Goal: Task Accomplishment & Management: Manage account settings

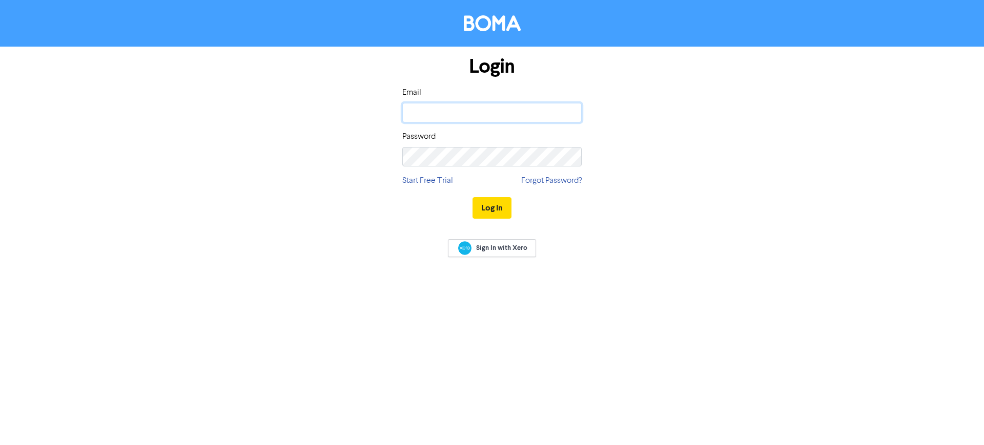
click at [463, 113] on input "email" at bounding box center [491, 112] width 179 height 19
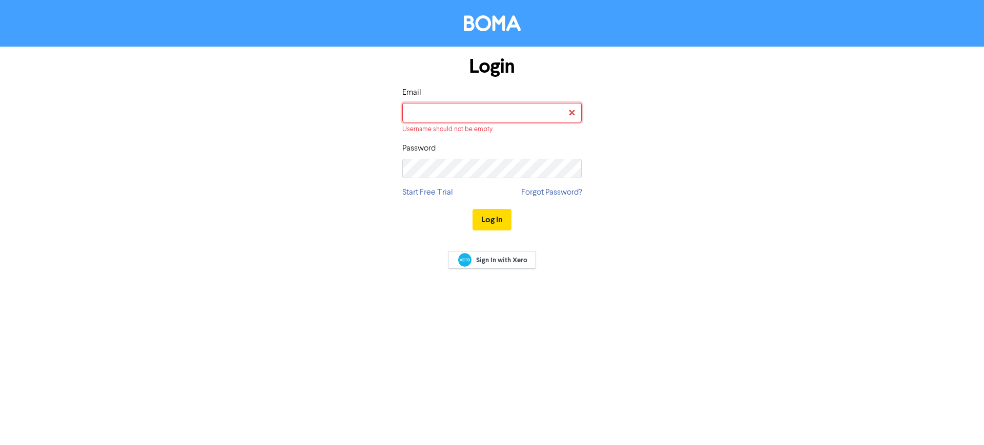
type input "[EMAIL_ADDRESS][DOMAIN_NAME]"
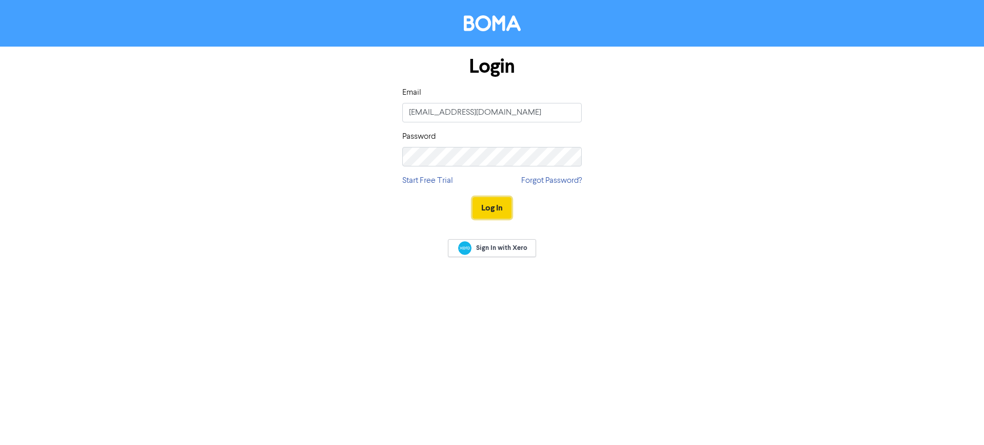
click at [505, 208] on button "Log In" at bounding box center [491, 208] width 39 height 22
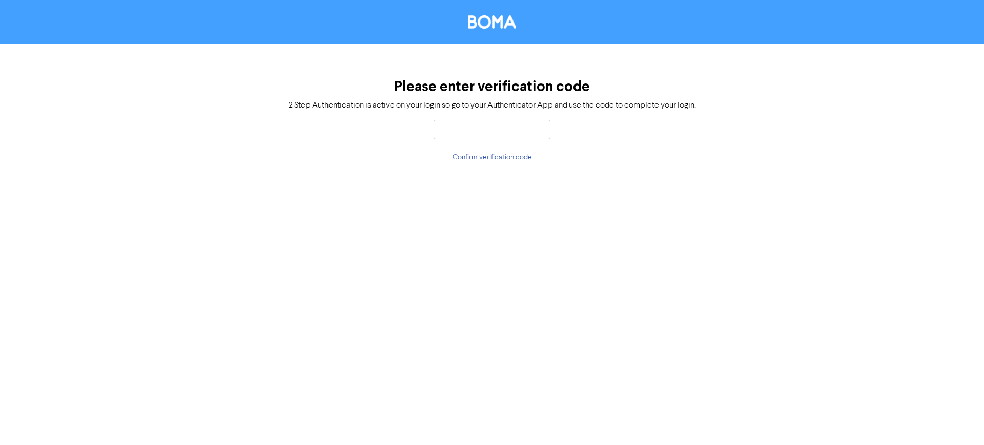
click at [530, 128] on input "text" at bounding box center [491, 129] width 117 height 19
type input "022575"
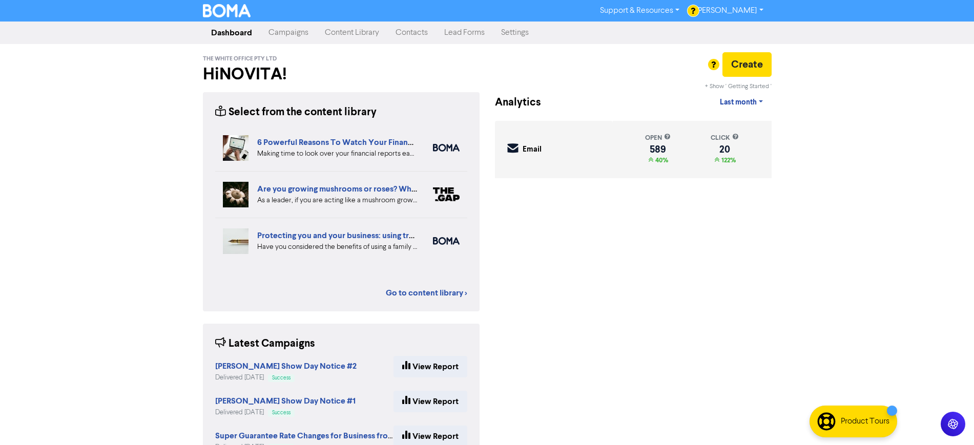
click at [408, 31] on link "Contacts" at bounding box center [411, 33] width 49 height 20
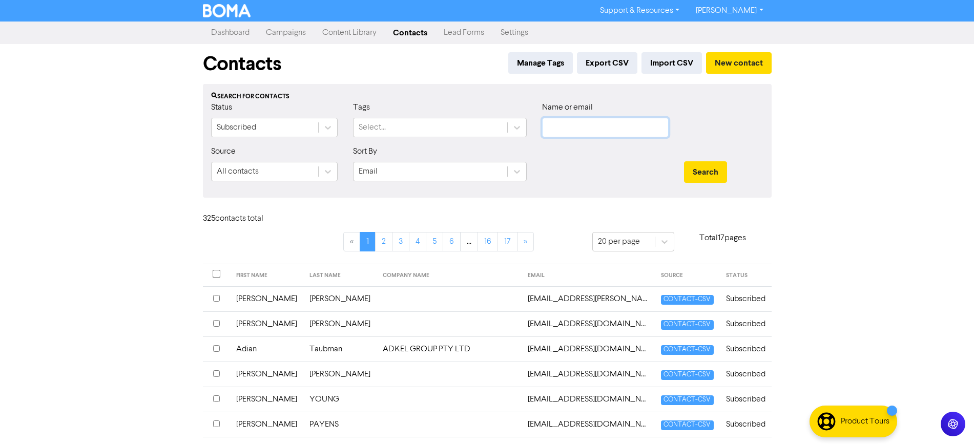
click at [560, 123] on input "text" at bounding box center [605, 127] width 127 height 19
type input "[PERSON_NAME]"
click at [684, 161] on button "Search" at bounding box center [705, 172] width 43 height 22
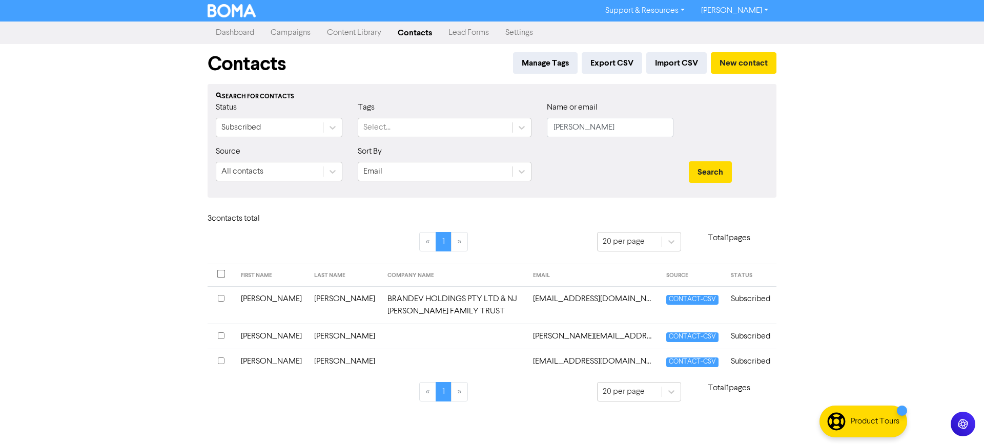
click at [600, 366] on td "[EMAIL_ADDRESS][DOMAIN_NAME]" at bounding box center [593, 361] width 133 height 25
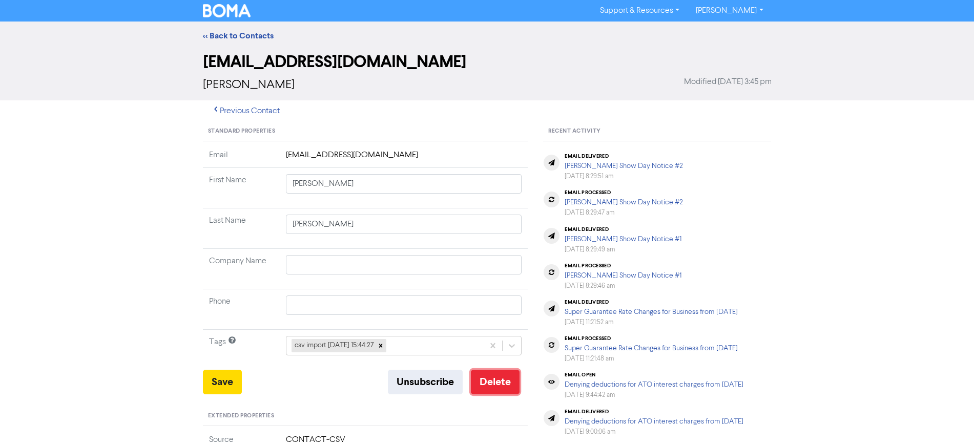
click at [497, 382] on button "Delete" at bounding box center [495, 382] width 49 height 25
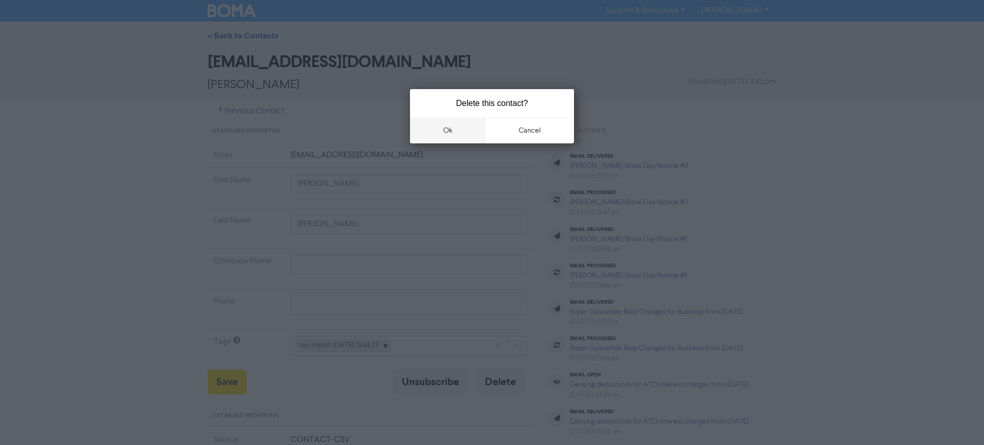
click at [451, 128] on button "ok" at bounding box center [448, 131] width 76 height 26
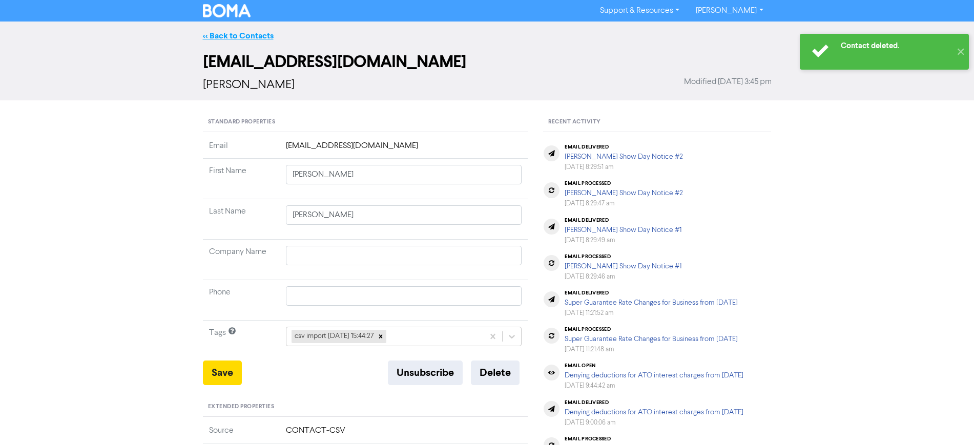
click at [236, 33] on link "<< Back to Contacts" at bounding box center [238, 36] width 71 height 10
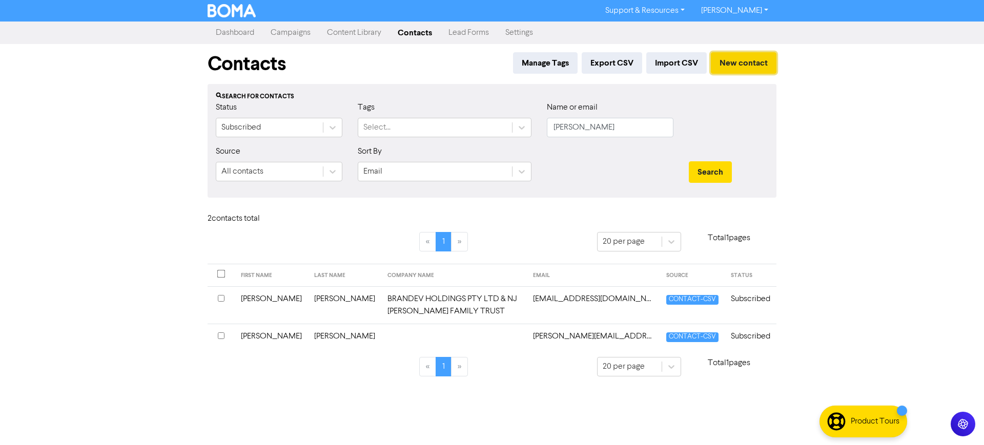
click at [749, 60] on button "New contact" at bounding box center [744, 63] width 66 height 22
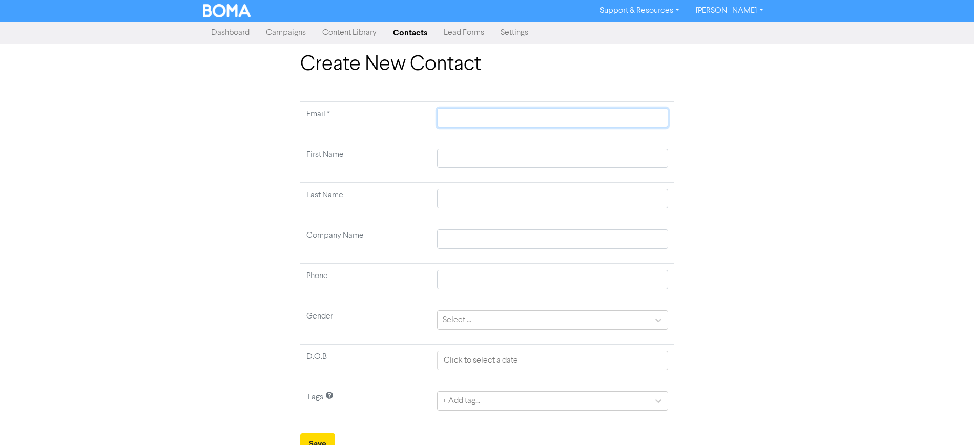
click at [465, 111] on input "text" at bounding box center [552, 117] width 231 height 19
paste input "[EMAIL_ADDRESS][DOMAIN_NAME]"
type input "[EMAIL_ADDRESS][DOMAIN_NAME]"
click at [464, 152] on input "text" at bounding box center [552, 158] width 231 height 19
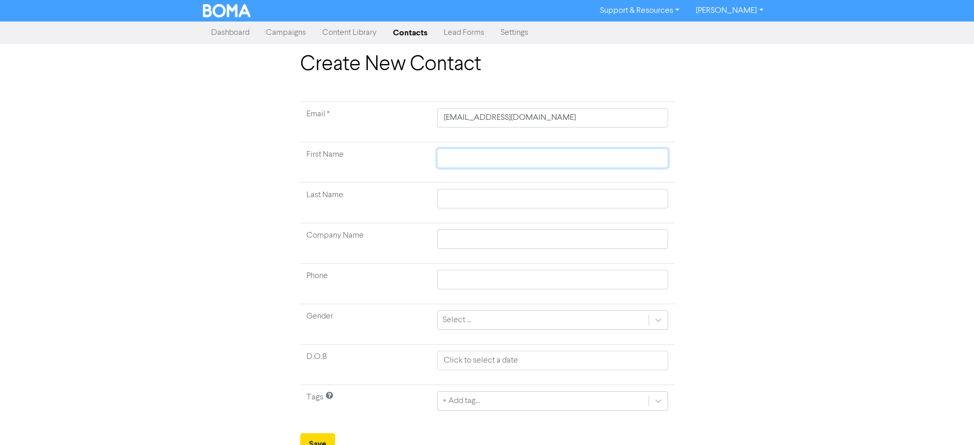
type input "A"
type input "An"
type input "And"
type input "Andr"
type input "[PERSON_NAME]"
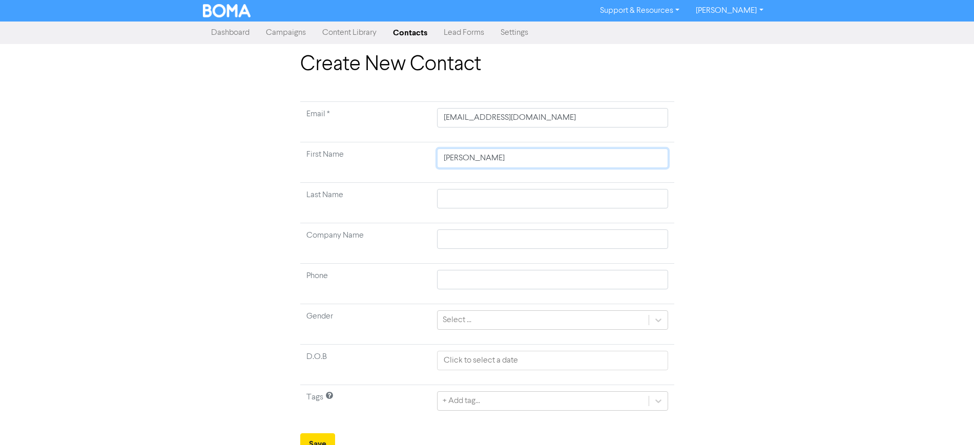
type input "[PERSON_NAME]"
type input "O"
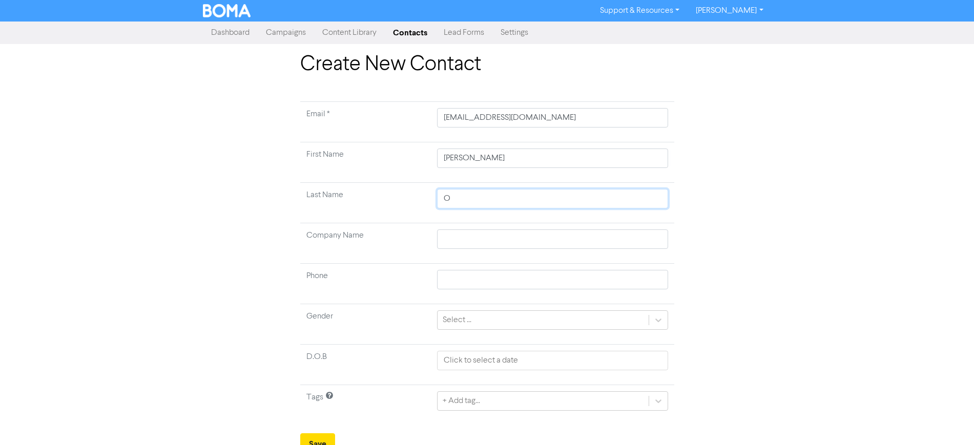
type input "O'"
type input "O'C"
type input "O'Co"
type input "O'Con"
type input "[PERSON_NAME]"
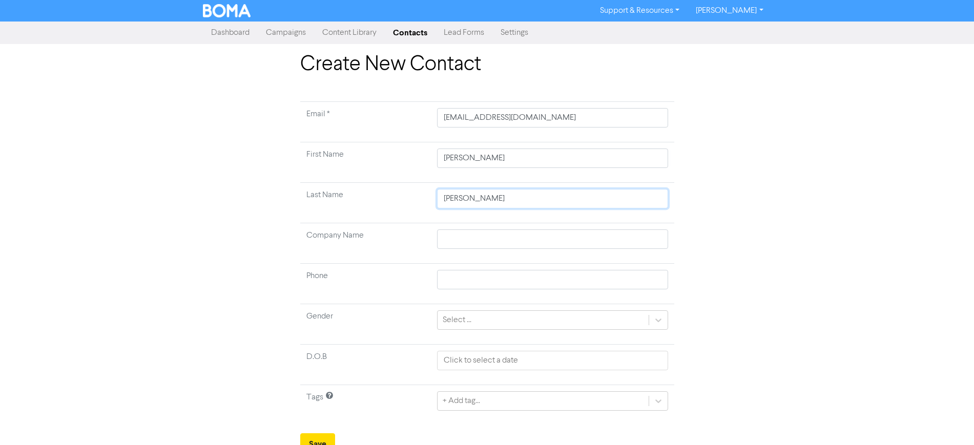
type input "O'Conno"
type input "[PERSON_NAME]"
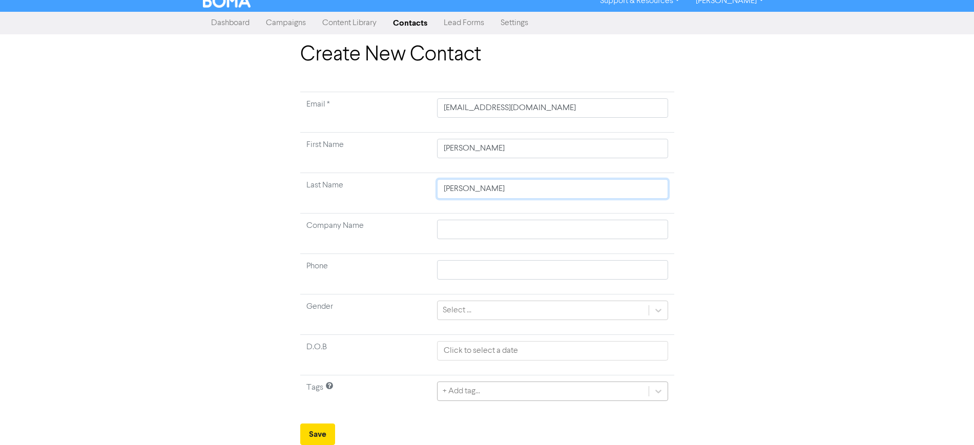
type input "[PERSON_NAME]"
click at [576, 395] on div "+ Add tag..." at bounding box center [552, 391] width 231 height 19
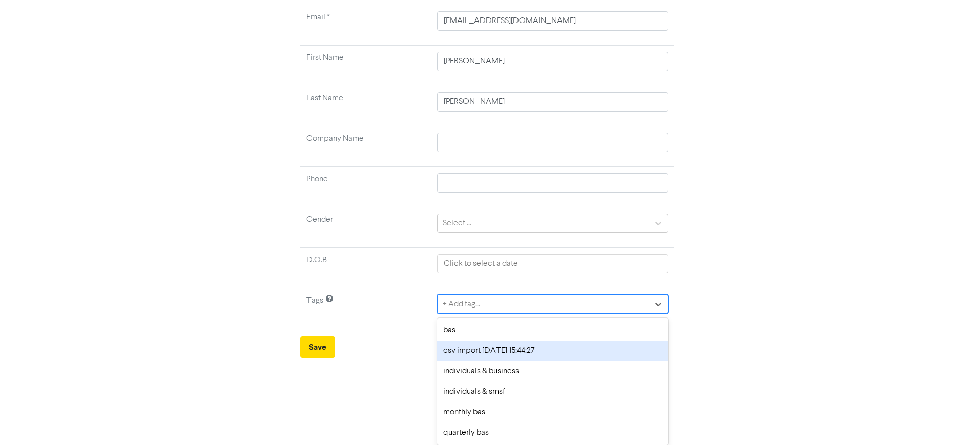
click at [508, 356] on div "csv import [DATE] 15:44:27" at bounding box center [552, 351] width 231 height 20
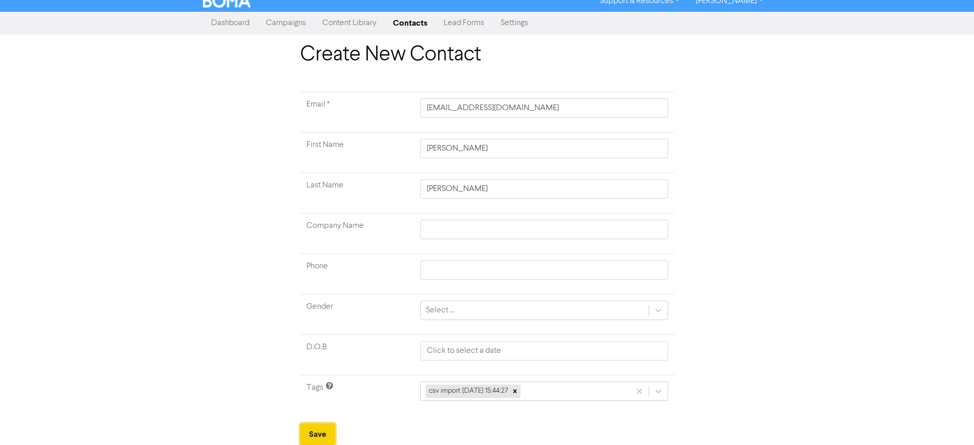
click at [321, 427] on button "Save" at bounding box center [317, 435] width 35 height 22
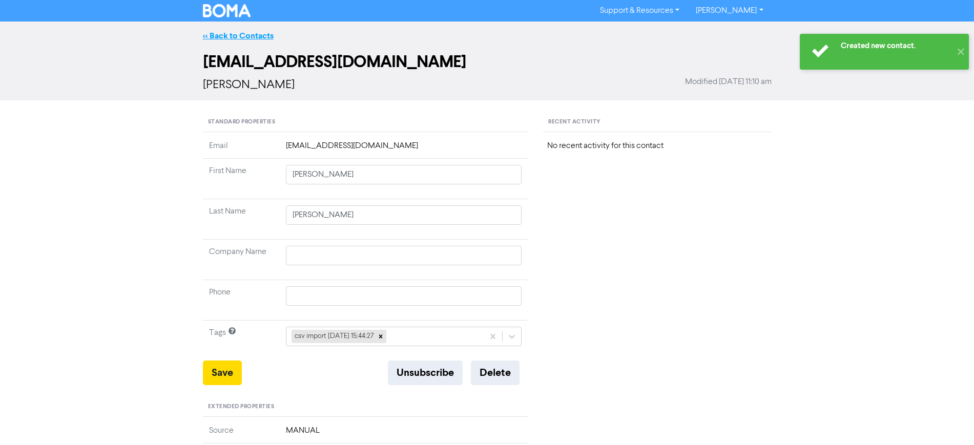
click at [242, 34] on link "<< Back to Contacts" at bounding box center [238, 36] width 71 height 10
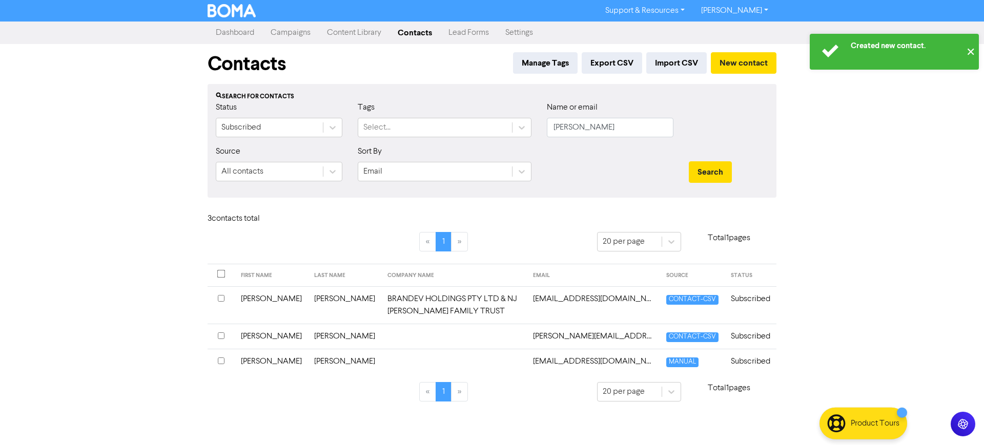
click at [969, 51] on button "✕" at bounding box center [970, 52] width 17 height 36
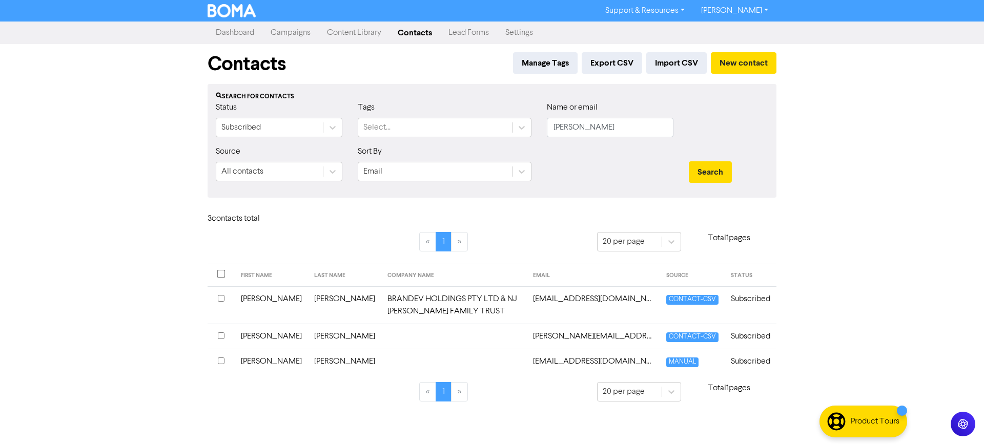
click at [846, 165] on div "Support & Resources Video Tutorials FAQ & Guides Marketing Education [PERSON_NA…" at bounding box center [492, 222] width 984 height 445
click at [233, 33] on link "Dashboard" at bounding box center [234, 33] width 55 height 20
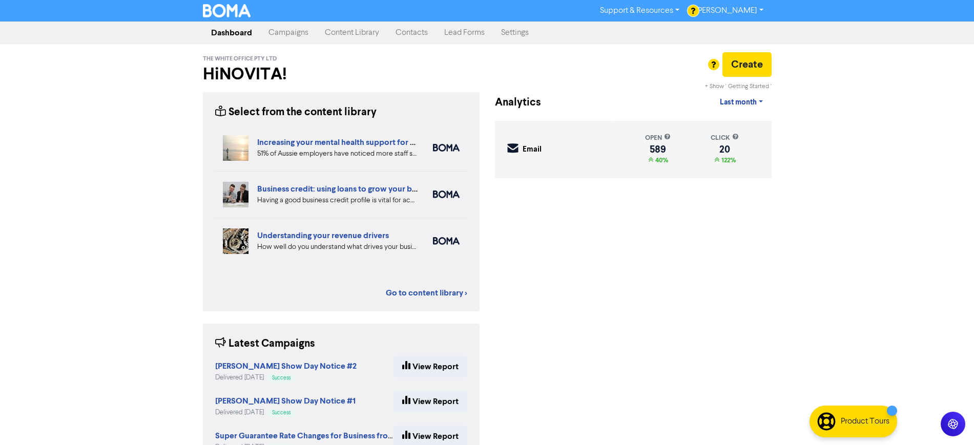
click at [617, 301] on div "+ Show ' Getting Started ' Analytics Last month Last 7 days Last month Custom d…" at bounding box center [633, 288] width 292 height 393
click at [600, 237] on div "+ Show ' Getting Started ' Analytics Last month Last 7 days Last month Custom d…" at bounding box center [633, 288] width 292 height 393
click at [414, 31] on link "Contacts" at bounding box center [411, 33] width 49 height 20
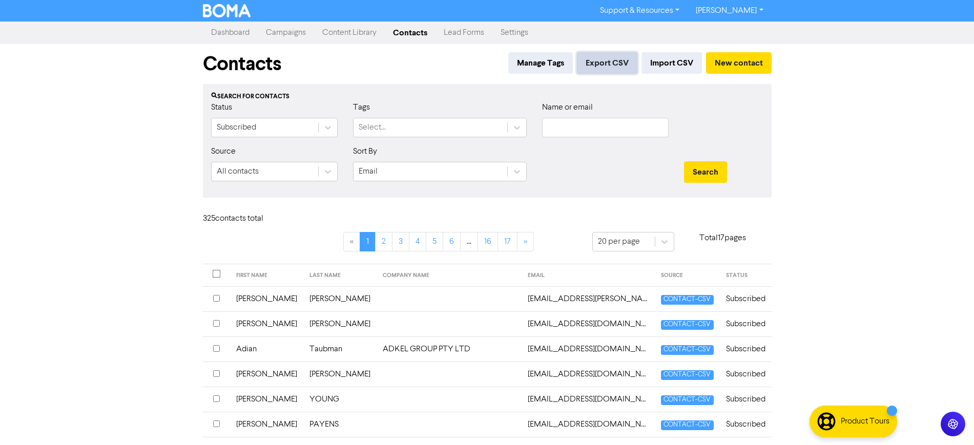
click at [613, 66] on button "Export CSV" at bounding box center [607, 63] width 60 height 22
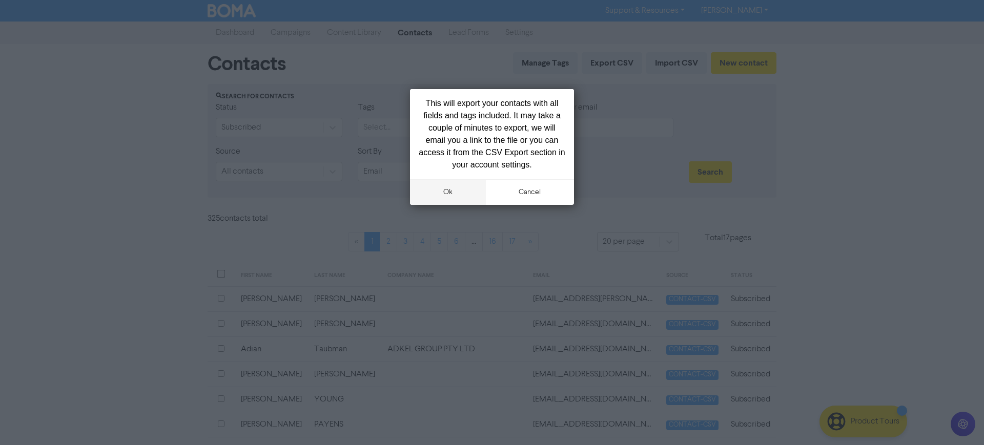
click at [448, 190] on button "ok" at bounding box center [448, 192] width 76 height 26
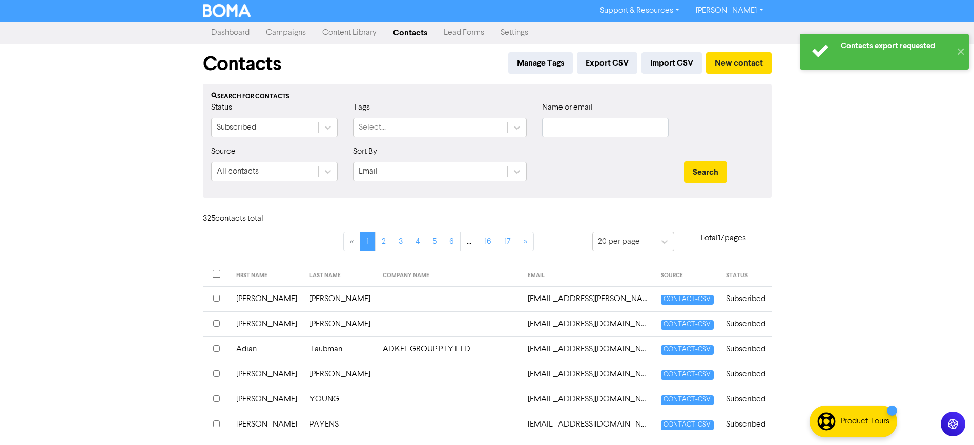
click at [381, 56] on div "Contacts Manage Tags Export CSV Import CSV New contact" at bounding box center [487, 64] width 569 height 40
click at [465, 35] on link "Lead Forms" at bounding box center [463, 33] width 57 height 20
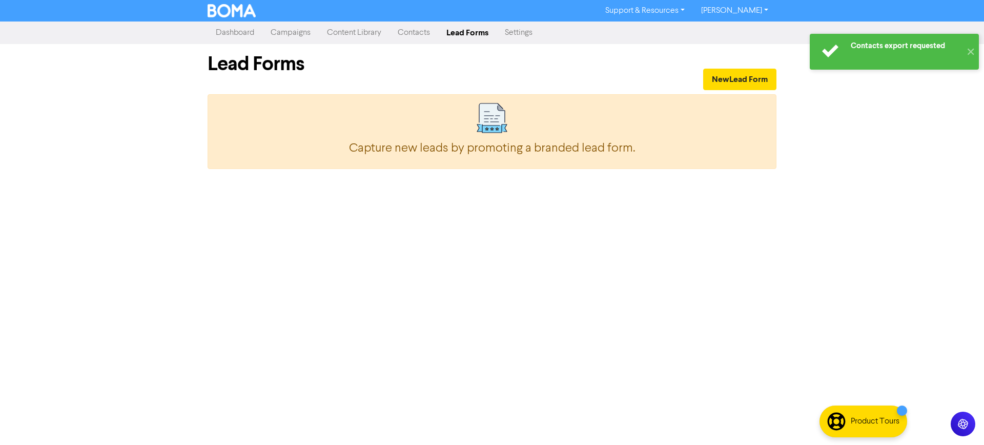
click at [235, 33] on link "Dashboard" at bounding box center [234, 33] width 55 height 20
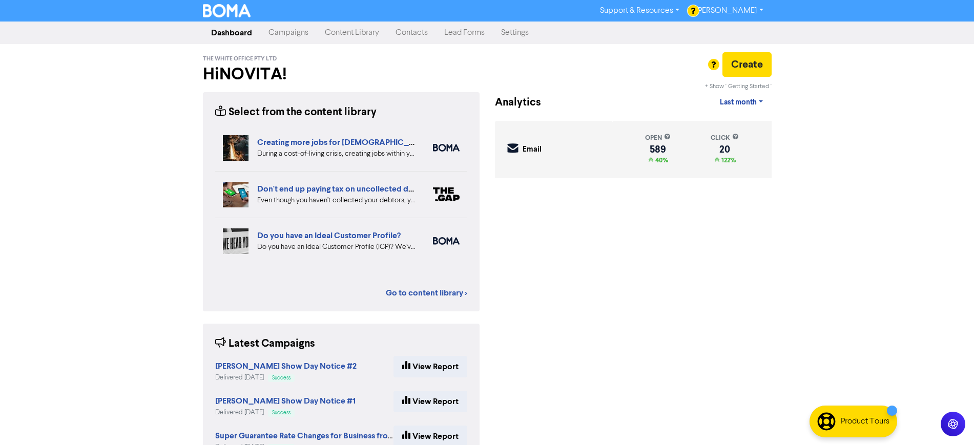
click at [292, 32] on link "Campaigns" at bounding box center [288, 33] width 56 height 20
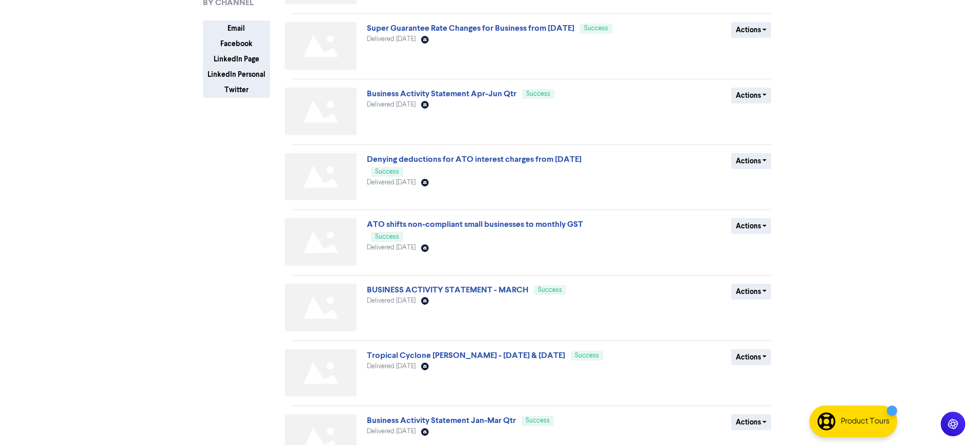
scroll to position [321, 0]
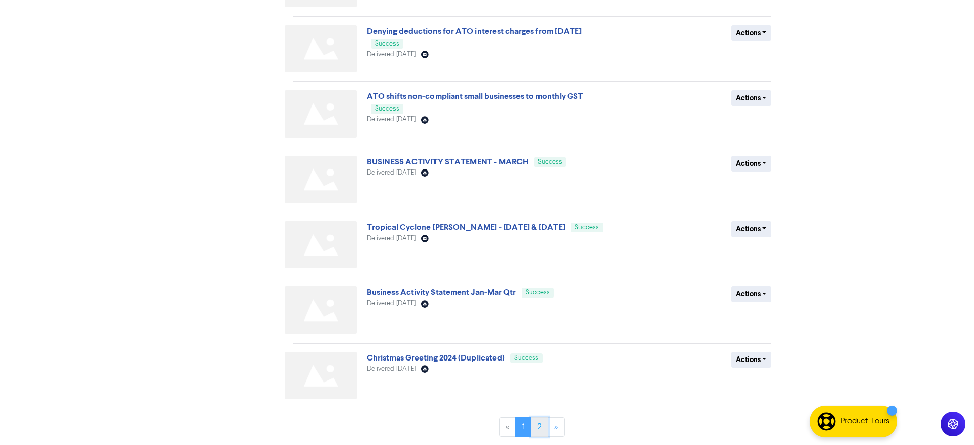
click at [541, 428] on link "2" at bounding box center [539, 427] width 17 height 19
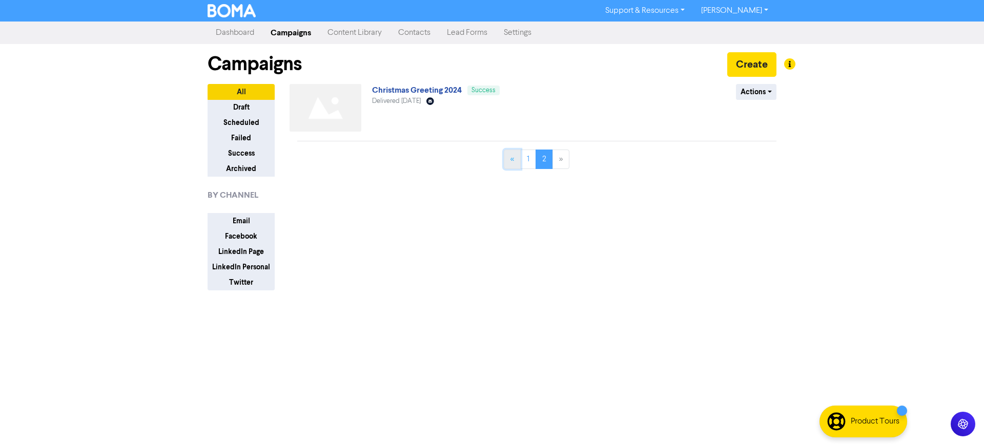
click at [512, 158] on link "«" at bounding box center [512, 159] width 17 height 19
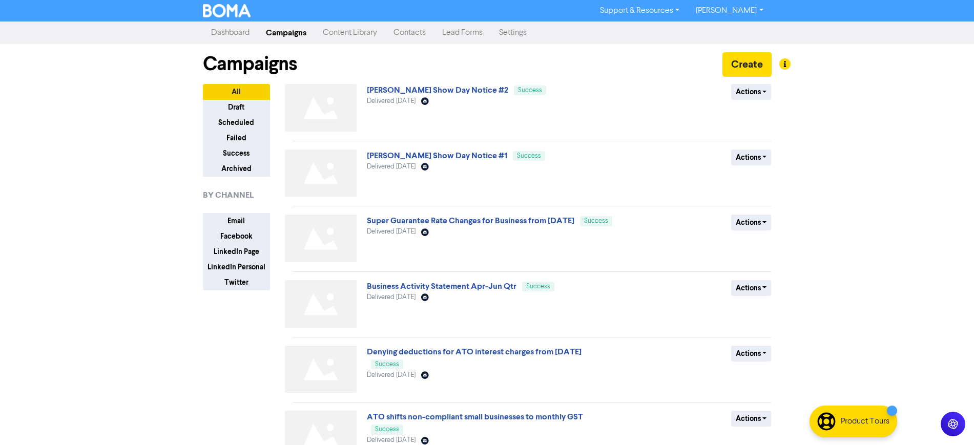
click at [202, 383] on div "All Draft Scheduled Failed Success Archived BY CHANNEL Email Facebook LinkedIn …" at bounding box center [243, 425] width 97 height 682
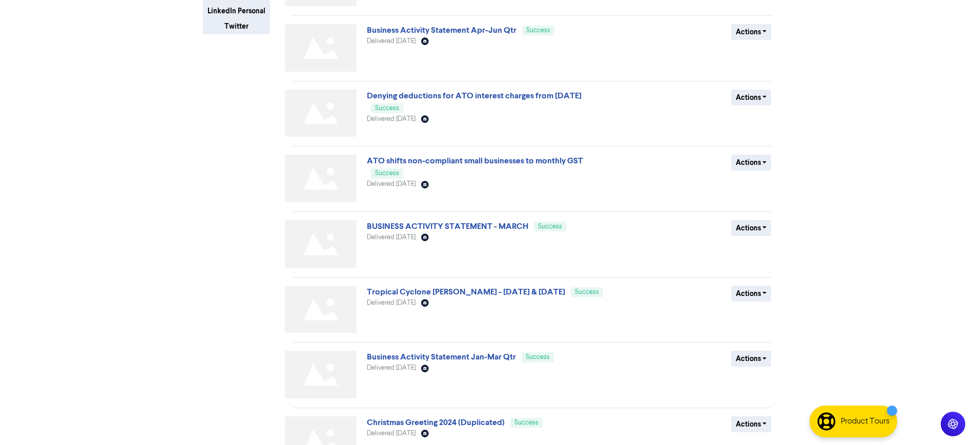
scroll to position [321, 0]
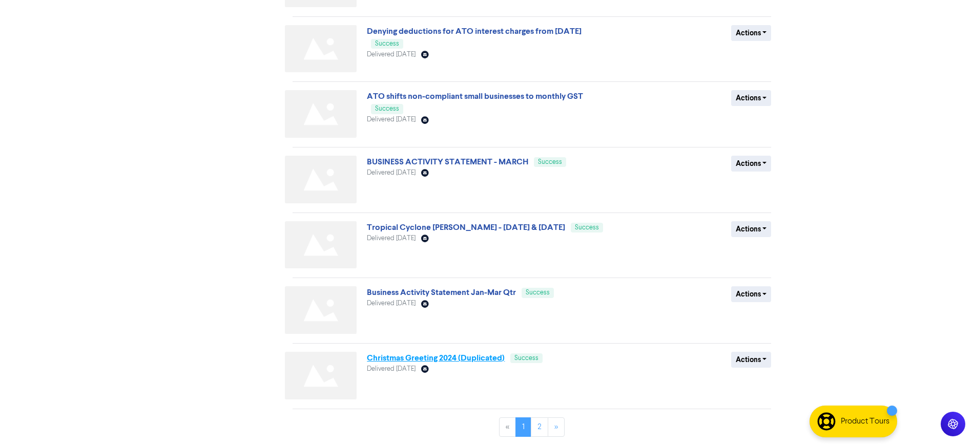
click at [479, 361] on link "Christmas Greeting 2024 (Duplicated)" at bounding box center [436, 358] width 138 height 10
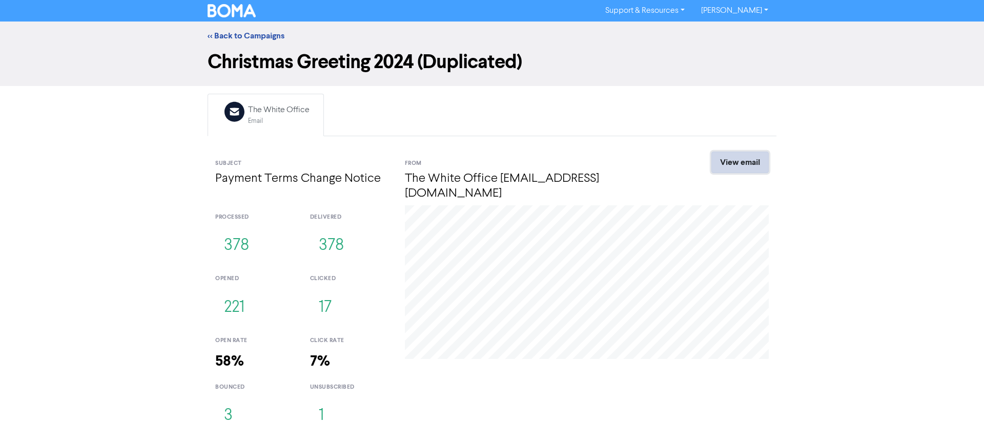
click at [746, 162] on link "View email" at bounding box center [739, 163] width 57 height 22
click at [256, 31] on link "<< Back to Campaigns" at bounding box center [245, 36] width 77 height 10
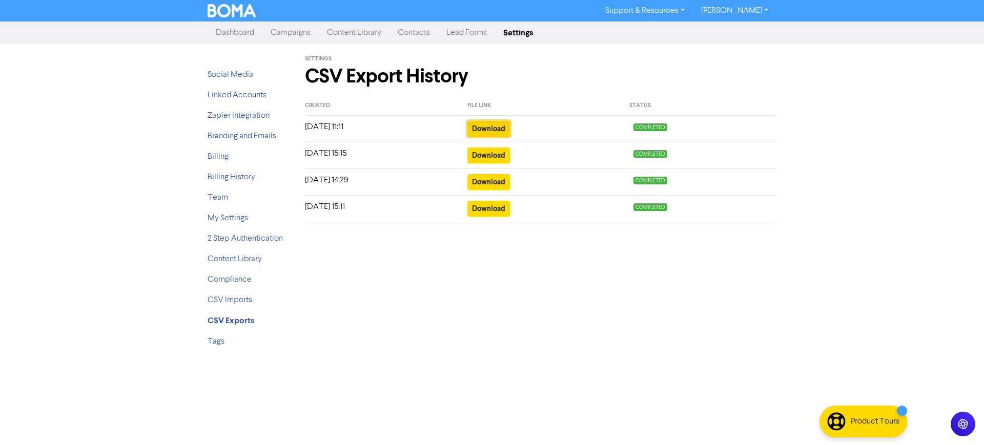
click at [482, 123] on button "Download" at bounding box center [488, 129] width 43 height 16
